Goal: Task Accomplishment & Management: Manage account settings

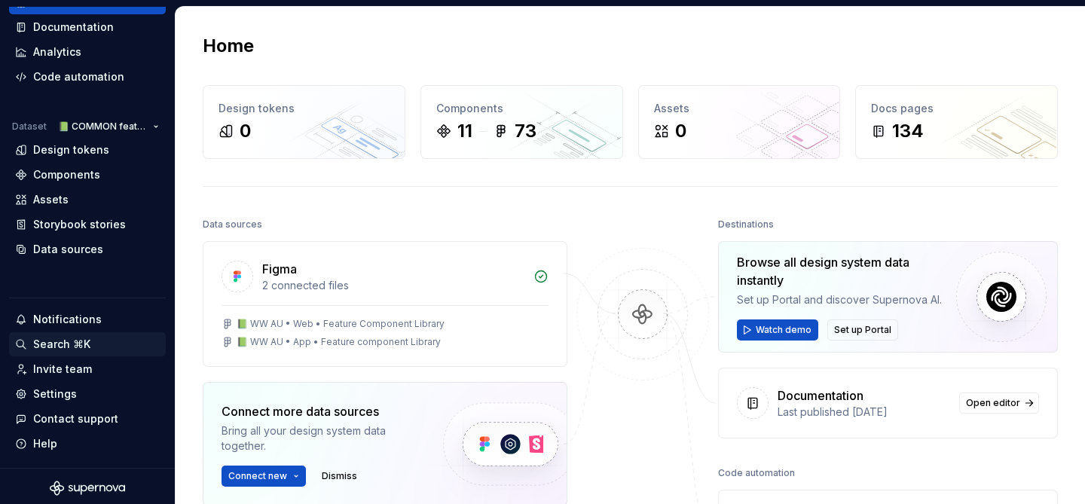
scroll to position [72, 0]
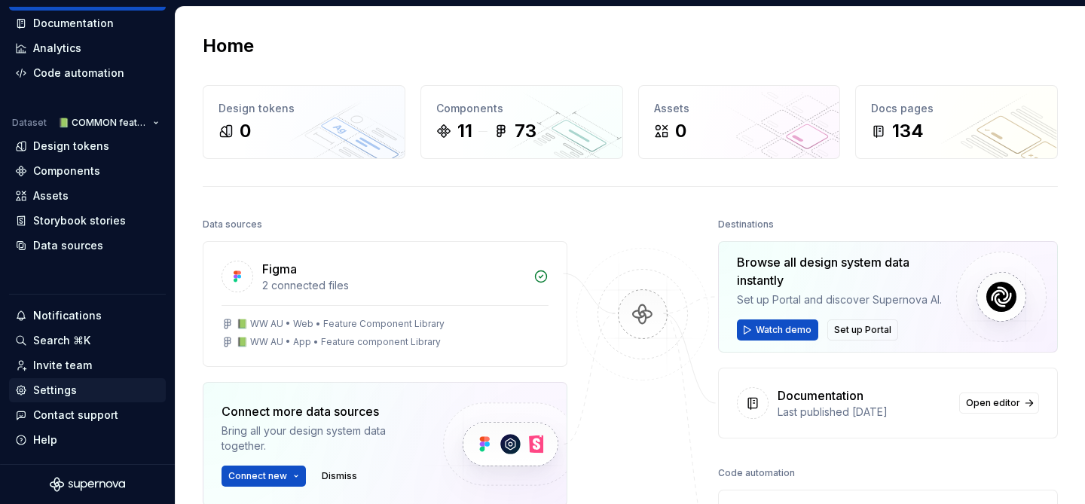
click at [57, 391] on div "Settings" at bounding box center [55, 390] width 44 height 15
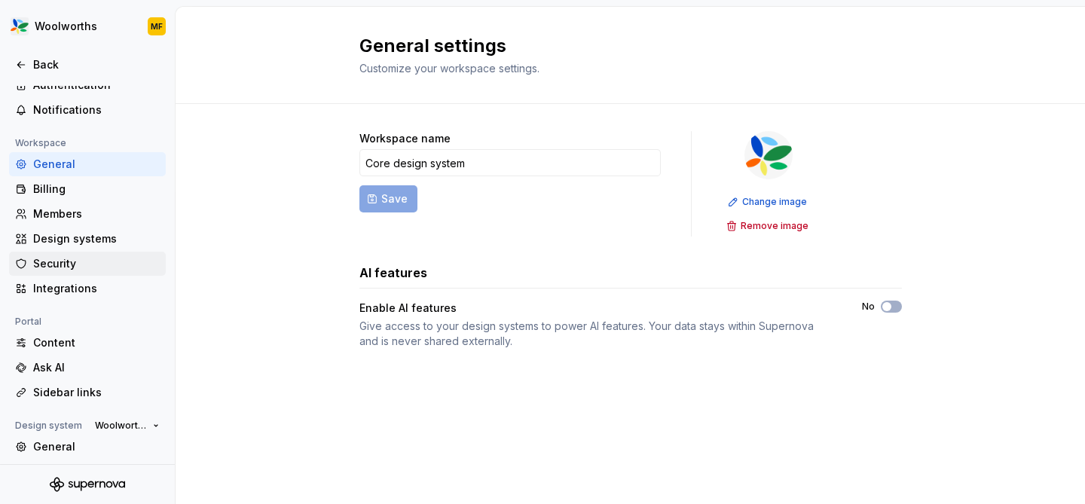
scroll to position [159, 0]
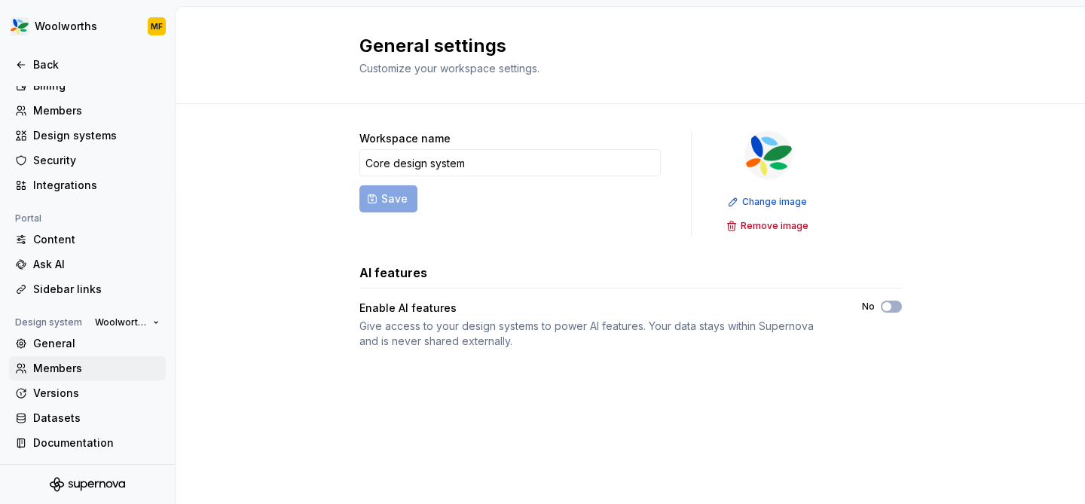
click at [62, 367] on div "Members" at bounding box center [96, 368] width 127 height 15
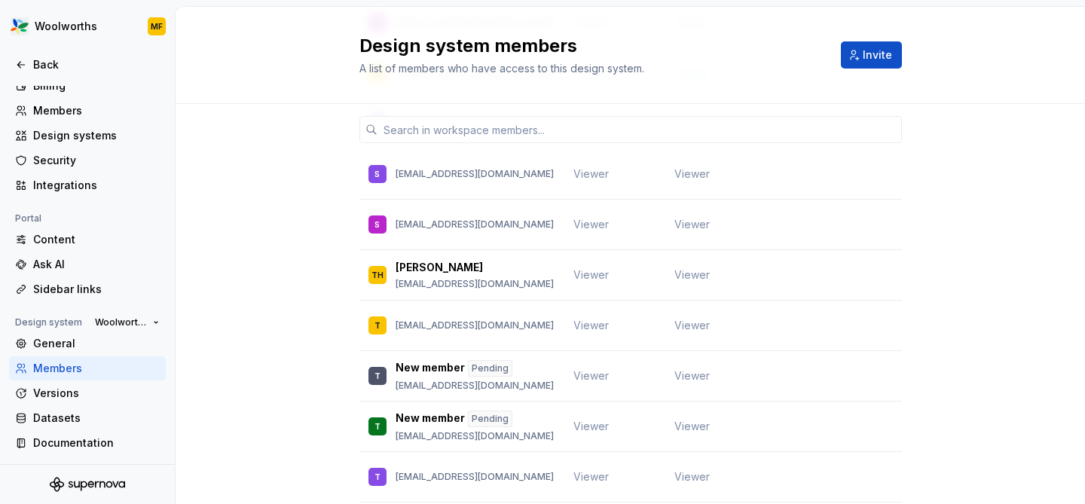
scroll to position [4459, 0]
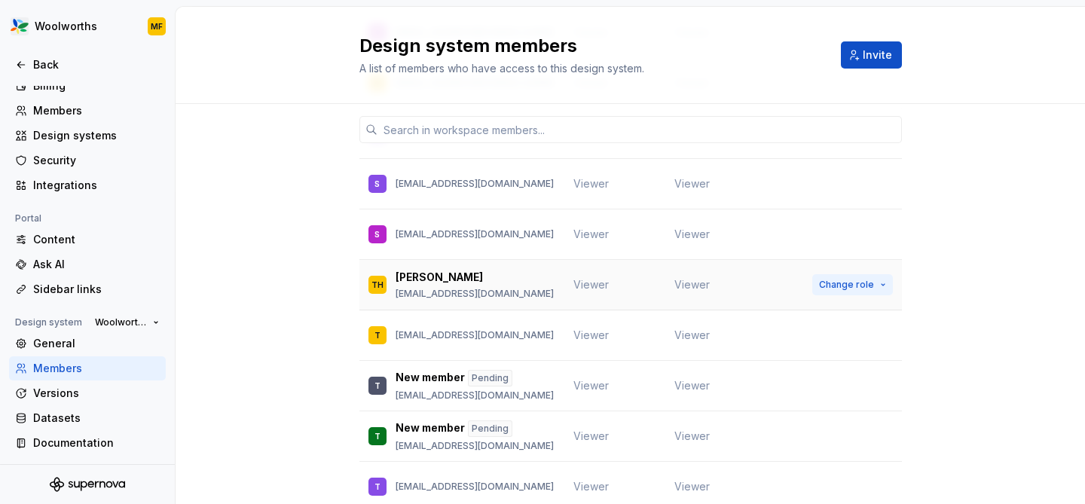
click at [880, 274] on button "Change role" at bounding box center [852, 284] width 81 height 21
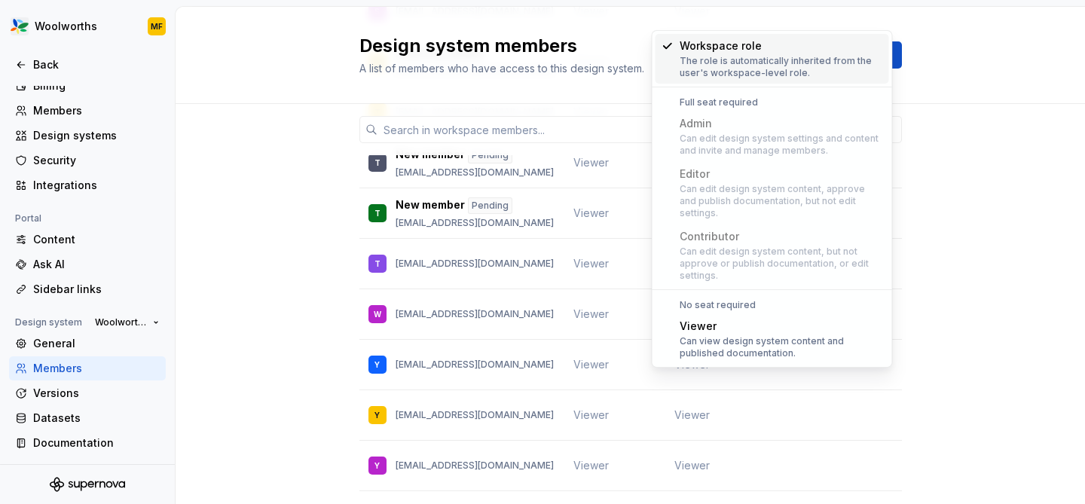
scroll to position [4698, 0]
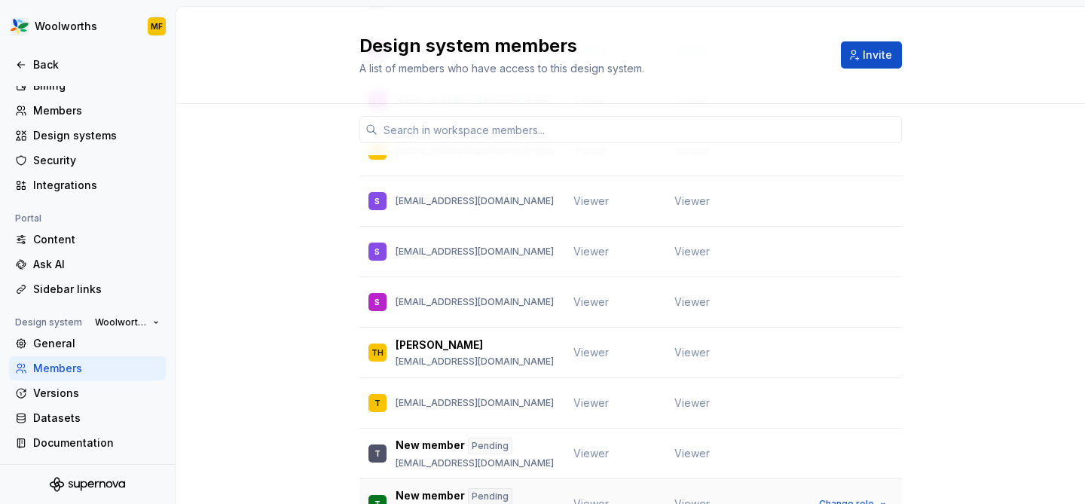
scroll to position [4335, 0]
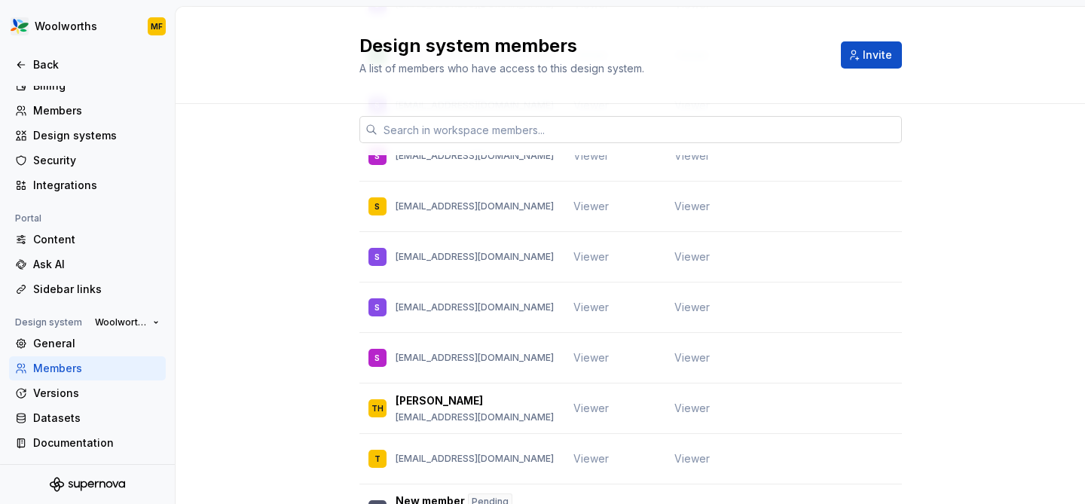
click at [500, 127] on input "text" at bounding box center [640, 129] width 524 height 27
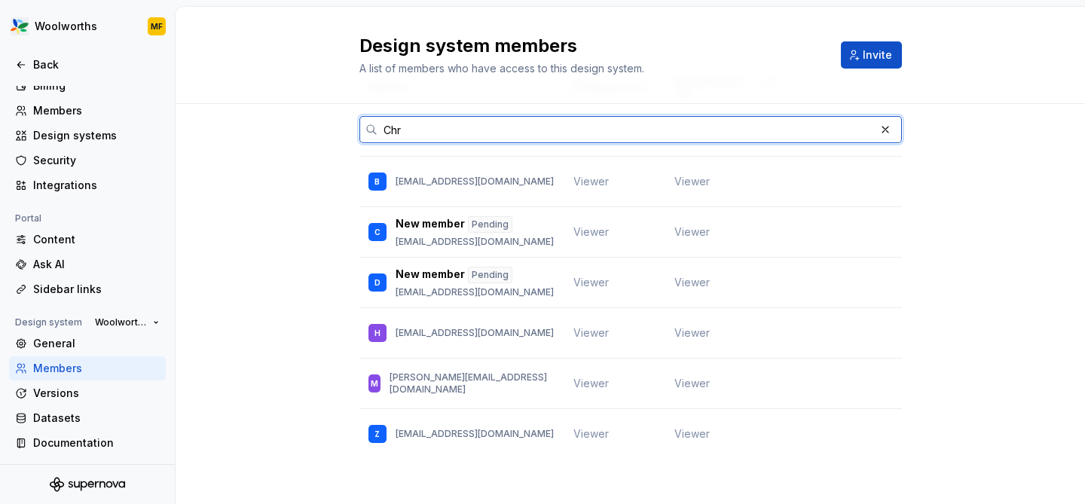
scroll to position [95, 0]
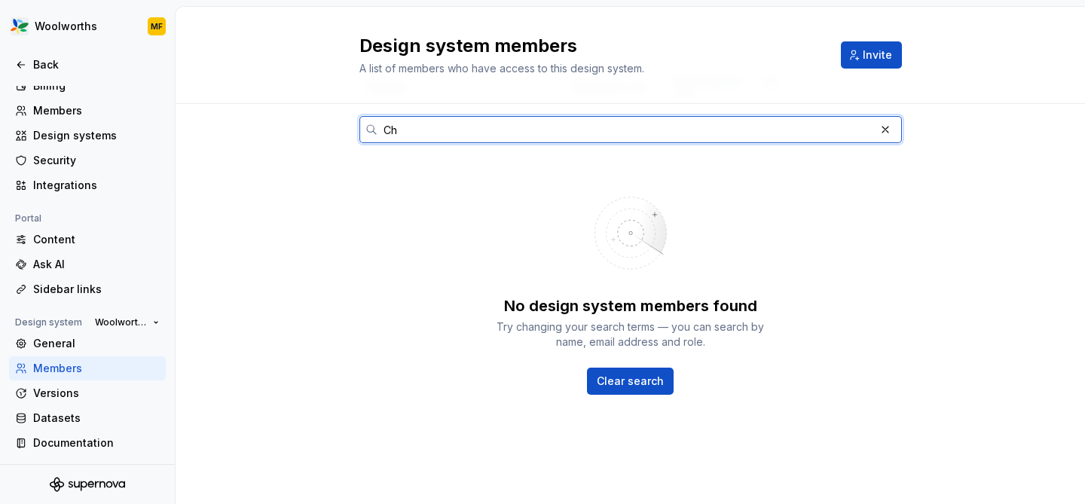
type input "C"
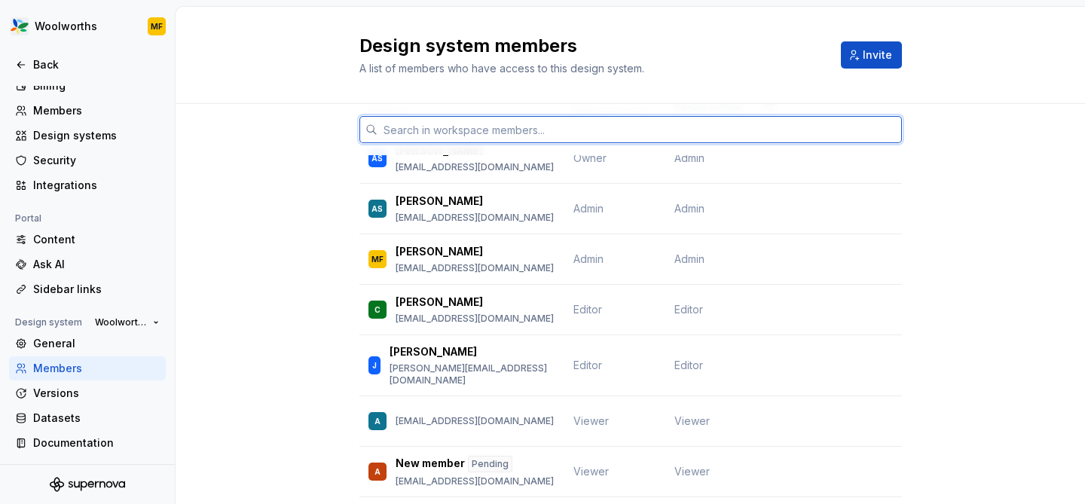
scroll to position [84, 0]
